Goal: Navigation & Orientation: Find specific page/section

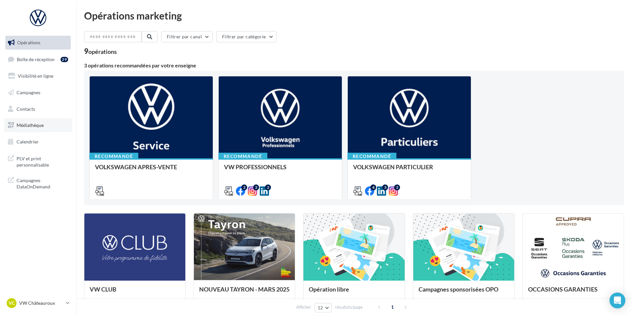
click at [46, 130] on link "Médiathèque" at bounding box center [38, 125] width 68 height 14
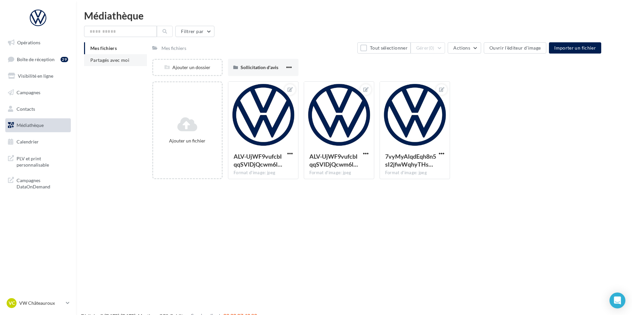
click at [122, 62] on span "Partagés avec moi" at bounding box center [109, 60] width 39 height 6
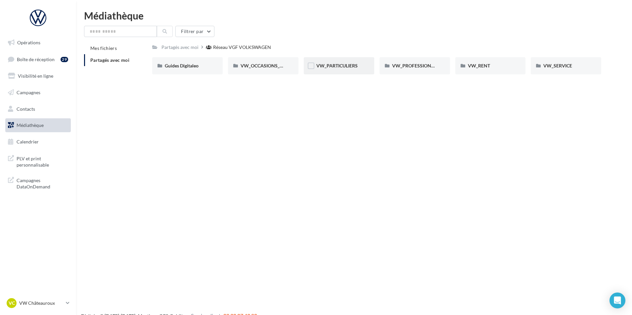
click at [341, 71] on div "VW_PARTICULIERS" at bounding box center [339, 65] width 70 height 17
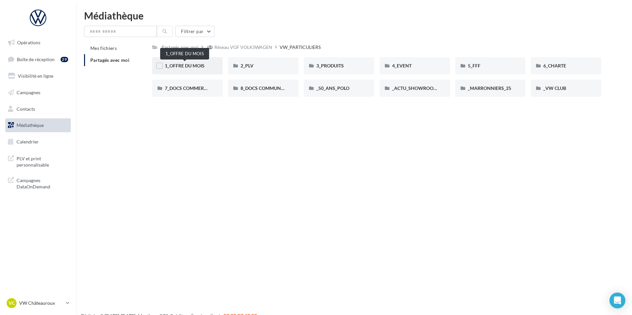
click at [202, 67] on span "1_OFFRE DU MOIS" at bounding box center [185, 66] width 40 height 6
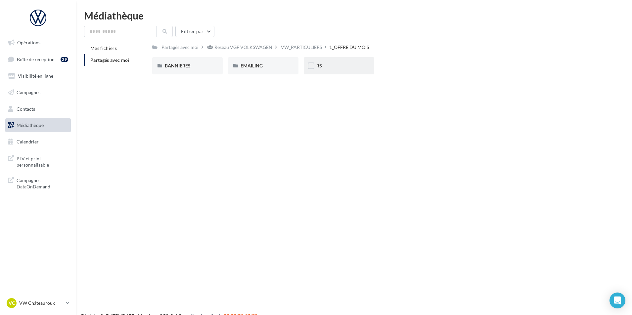
click at [329, 65] on div "RS" at bounding box center [338, 66] width 45 height 7
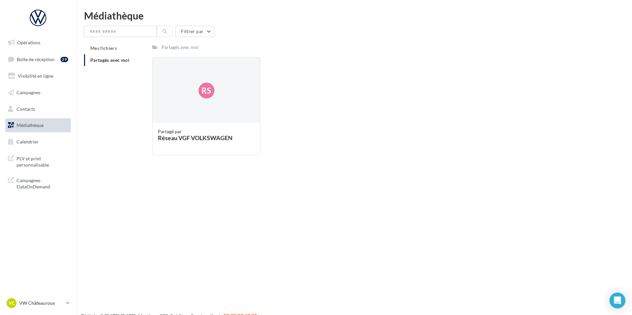
click at [120, 61] on span "Partagés avec moi" at bounding box center [109, 60] width 39 height 6
click at [203, 135] on div "Réseau VGF VOLKSWAGEN" at bounding box center [206, 138] width 97 height 6
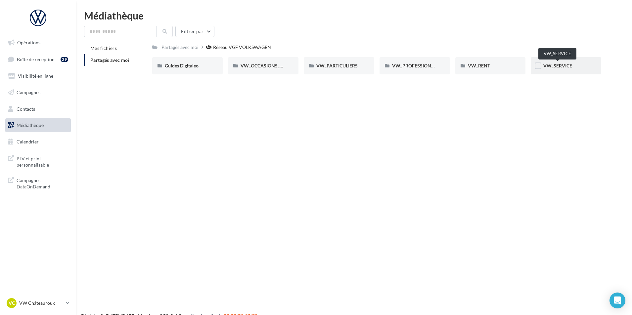
click at [561, 66] on span "VW_SERVICE" at bounding box center [557, 66] width 29 height 6
click at [42, 304] on p "VW Châteauroux" at bounding box center [41, 303] width 44 height 7
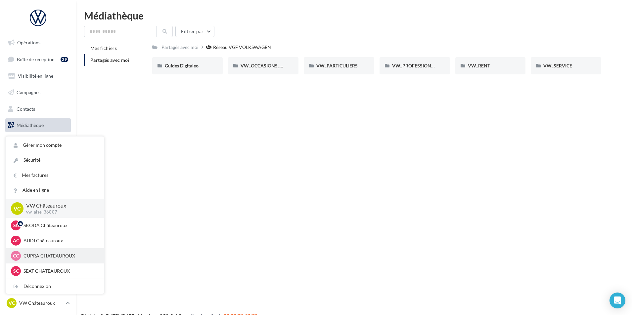
scroll to position [33, 0]
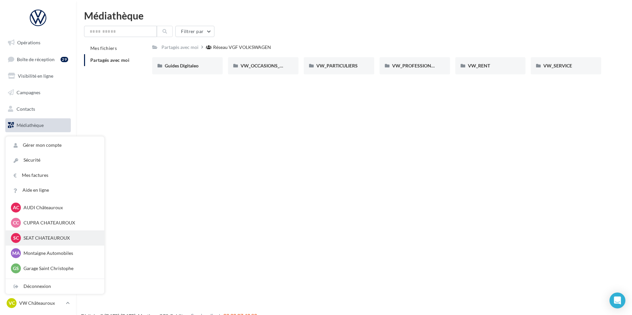
click at [70, 239] on p "SEAT CHATEAUROUX" at bounding box center [59, 238] width 73 height 7
